Goal: Task Accomplishment & Management: Use online tool/utility

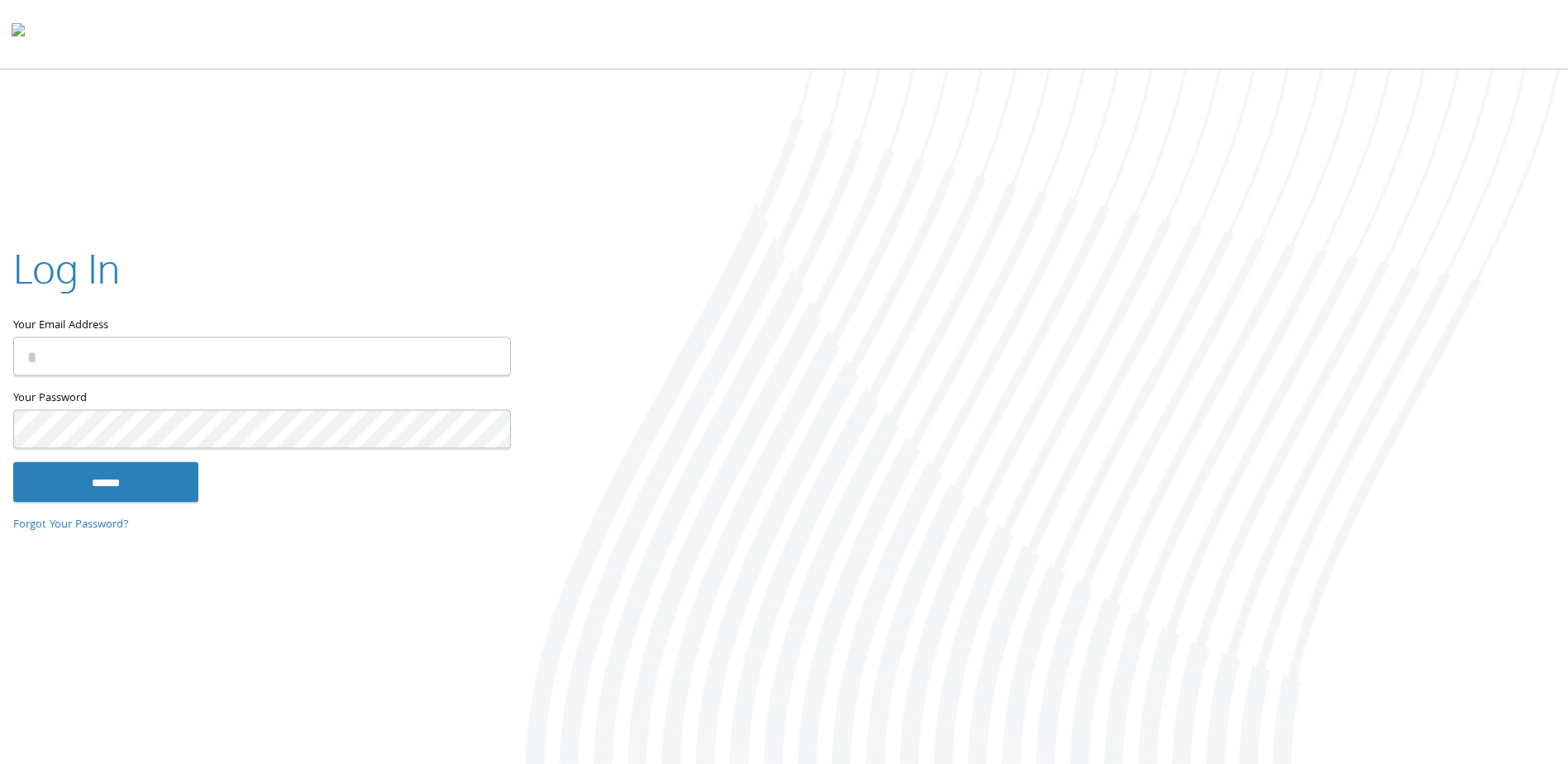
click at [421, 339] on input "Your Email Address" at bounding box center [262, 356] width 498 height 38
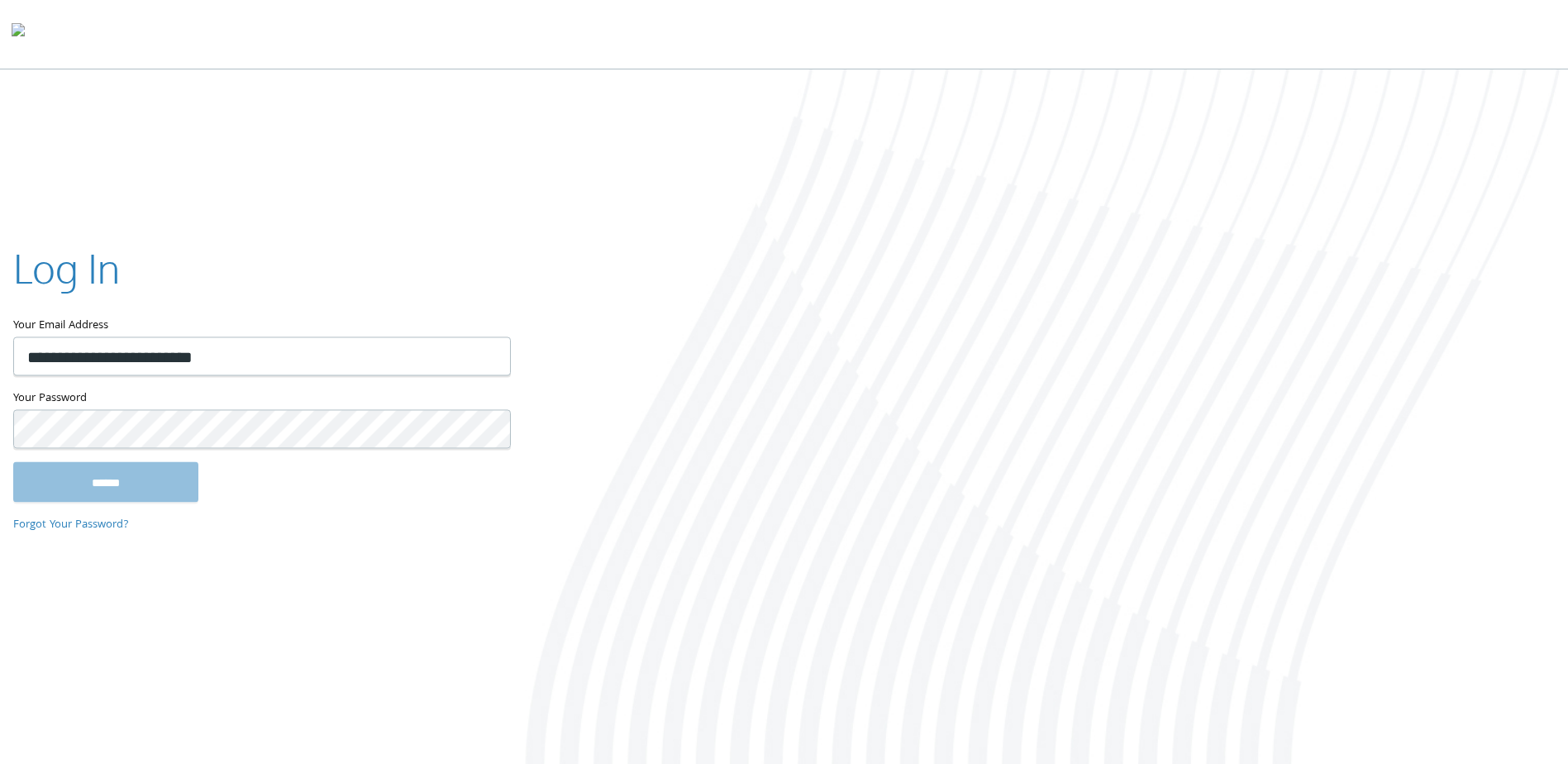
type input "**********"
click at [13, 462] on input "******" at bounding box center [105, 481] width 185 height 39
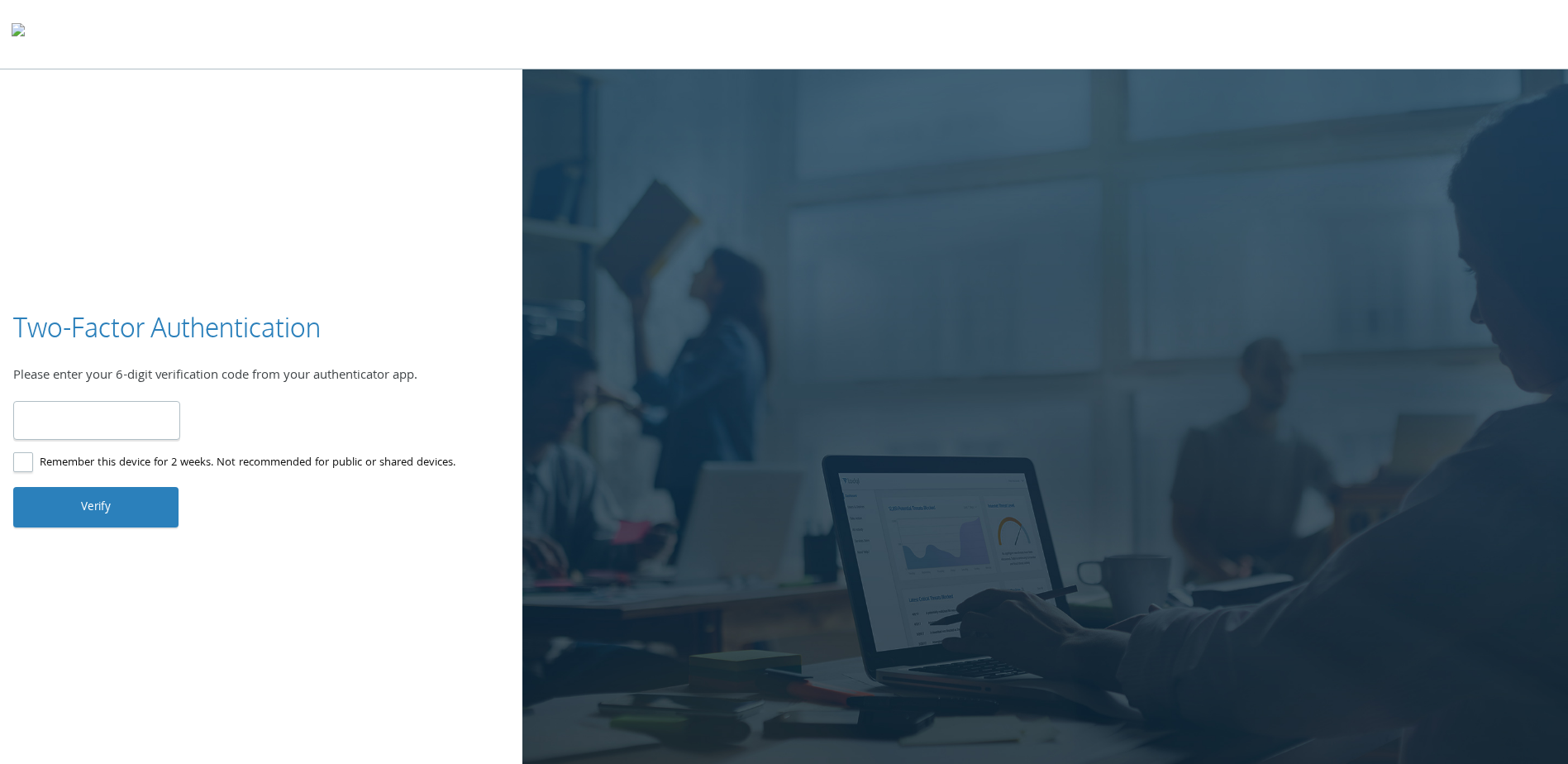
type input "******"
